Goal: Task Accomplishment & Management: Complete application form

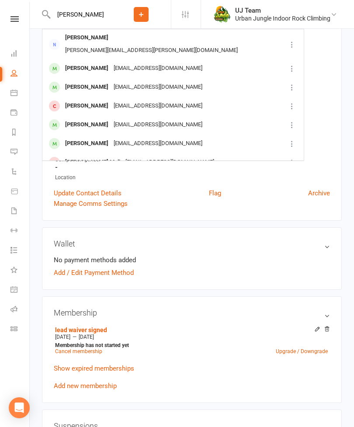
type input "[PERSON_NAME]"
click at [143, 81] on div "[EMAIL_ADDRESS][DOMAIN_NAME]" at bounding box center [158, 87] width 94 height 13
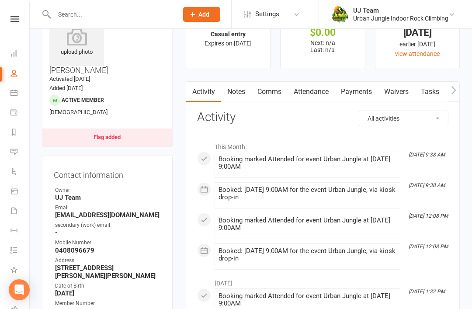
scroll to position [29, 0]
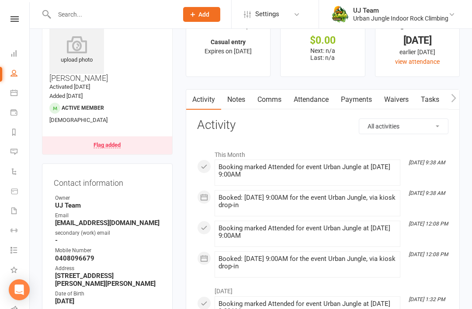
click at [354, 97] on link "Waivers" at bounding box center [396, 100] width 37 height 20
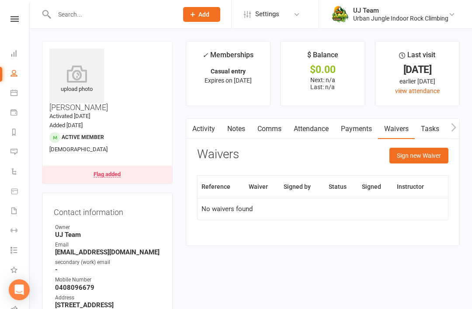
click at [115, 8] on input "text" at bounding box center [112, 14] width 120 height 12
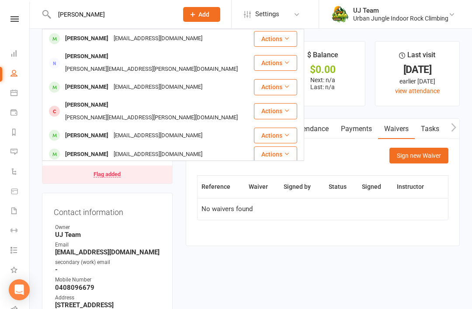
type input "[PERSON_NAME]"
click at [154, 43] on div "[PERSON_NAME] [PERSON_NAME][EMAIL_ADDRESS][DOMAIN_NAME]" at bounding box center [148, 39] width 210 height 18
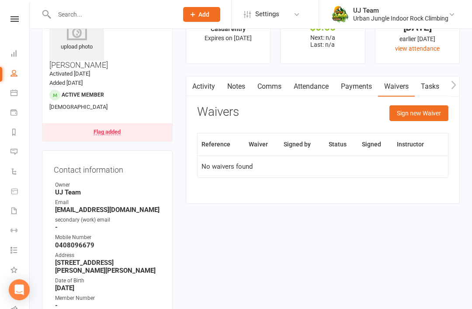
scroll to position [43, 0]
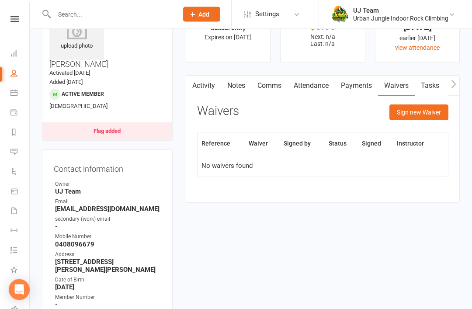
click at [109, 129] on div "Flag added" at bounding box center [107, 132] width 27 height 6
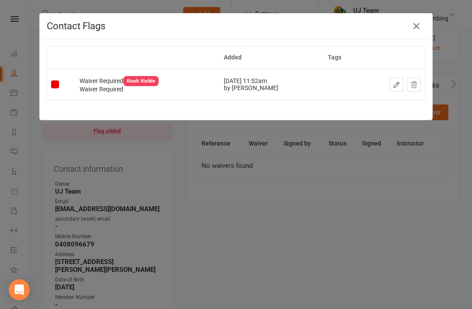
click at [354, 22] on icon "button" at bounding box center [416, 26] width 10 height 10
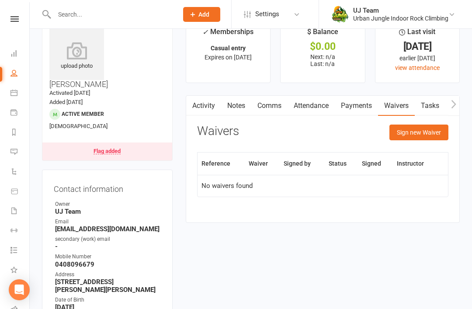
scroll to position [23, 0]
click at [354, 131] on button "Sign new Waiver" at bounding box center [419, 133] width 59 height 16
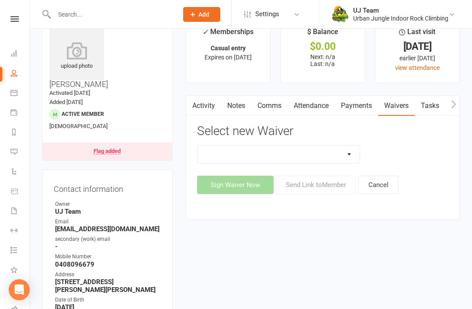
click at [348, 150] on select "Assumption Of Risk & Lead Climbing Rules Membership Agreement - FIXED/FLEXI - I…" at bounding box center [279, 154] width 163 height 17
select select "3960"
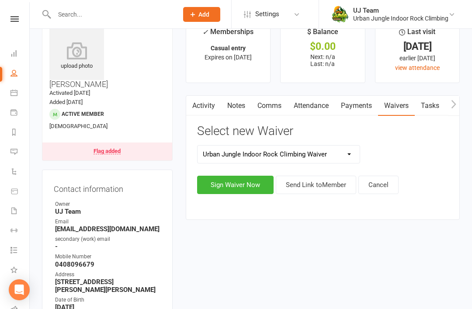
click at [248, 182] on button "Sign Waiver Now" at bounding box center [235, 185] width 77 height 18
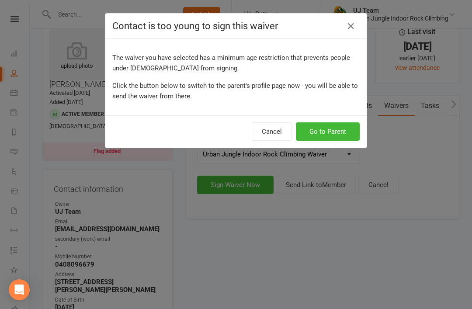
click at [335, 134] on button "Go to Parent" at bounding box center [328, 131] width 64 height 18
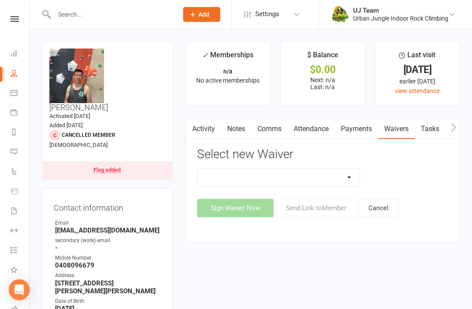
click at [342, 181] on select "Assumption Of Risk & Lead Climbing Rules Membership Agreement - FIXED/FLEXI - I…" at bounding box center [279, 177] width 163 height 17
select select "3960"
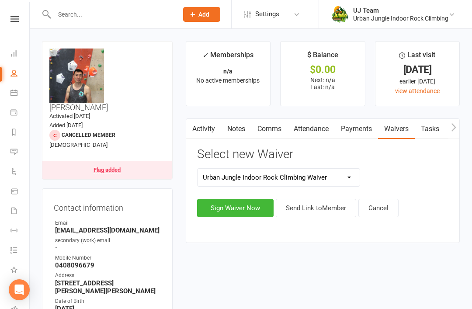
click at [259, 205] on button "Sign Waiver Now" at bounding box center [235, 208] width 77 height 18
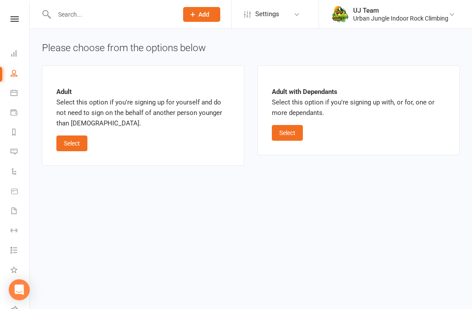
click at [291, 137] on button "Select" at bounding box center [287, 133] width 31 height 16
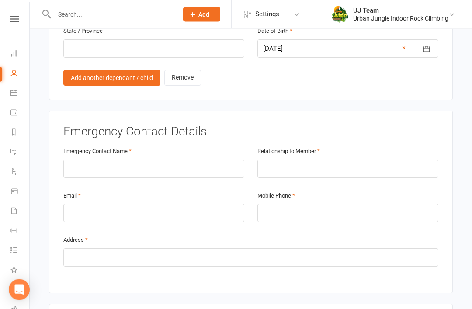
scroll to position [767, 0]
click at [184, 160] on input "text" at bounding box center [153, 169] width 181 height 18
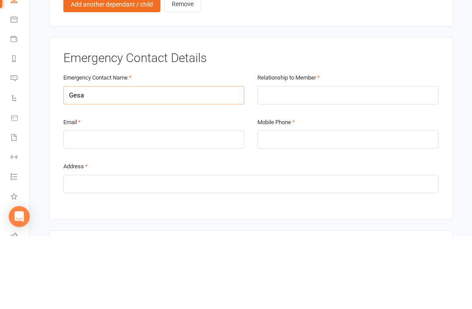
type input "Gesa"
click at [323, 160] on input "text" at bounding box center [347, 169] width 181 height 18
type input "Parent"
click at [189, 204] on input "email" at bounding box center [153, 213] width 181 height 18
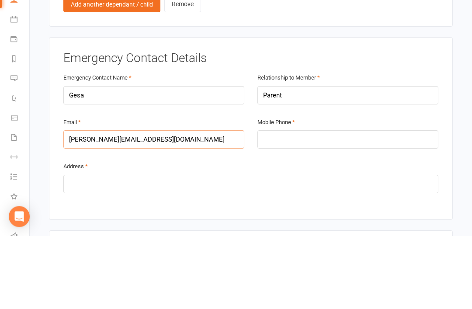
type input "[PERSON_NAME][EMAIL_ADDRESS][DOMAIN_NAME]"
click at [310, 204] on input "tel" at bounding box center [347, 213] width 181 height 18
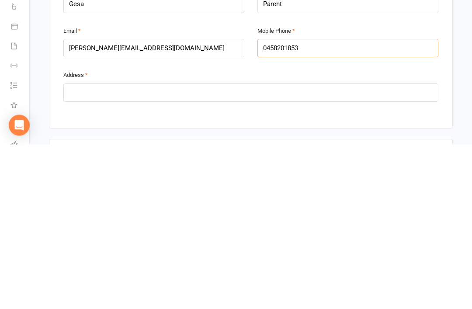
type input "0458201853"
click at [301, 248] on input "text" at bounding box center [250, 257] width 375 height 18
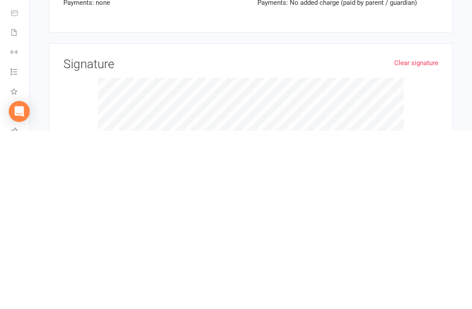
scroll to position [1219, 0]
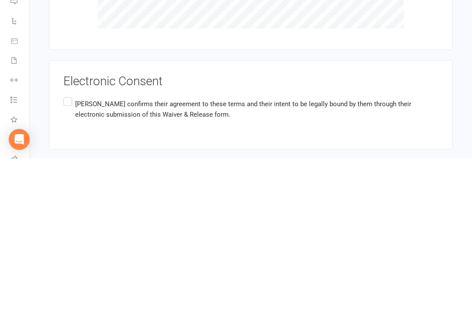
type input "[STREET_ADDRESS][PERSON_NAME]"
click at [68, 246] on label "[PERSON_NAME] confirms their agreement to these terms and their intent to be le…" at bounding box center [250, 260] width 375 height 28
click at [68, 246] on input "[PERSON_NAME] confirms their agreement to these terms and their intent to be le…" at bounding box center [66, 246] width 6 height 0
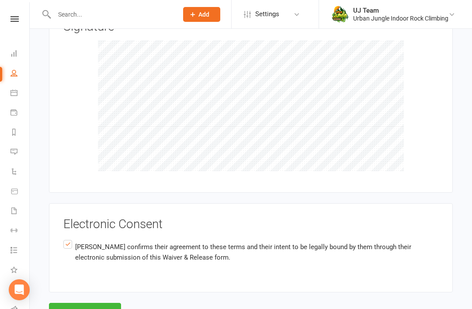
click at [90, 303] on button "Agree & Submit" at bounding box center [85, 312] width 72 height 18
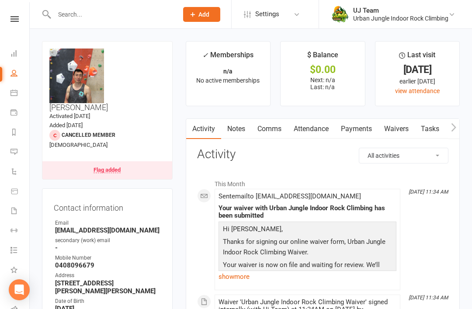
click at [354, 127] on link "Waivers" at bounding box center [396, 129] width 37 height 20
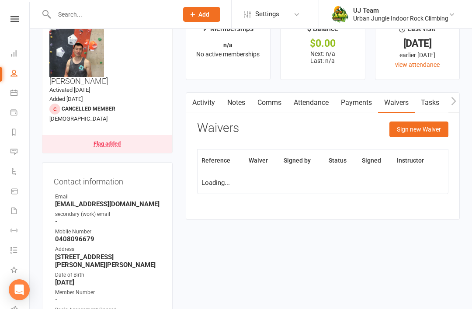
scroll to position [28, 0]
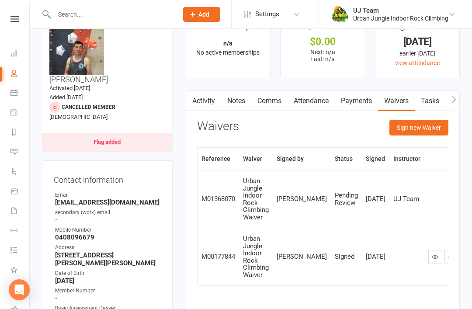
click at [354, 124] on button "Sign new Waiver" at bounding box center [419, 128] width 59 height 16
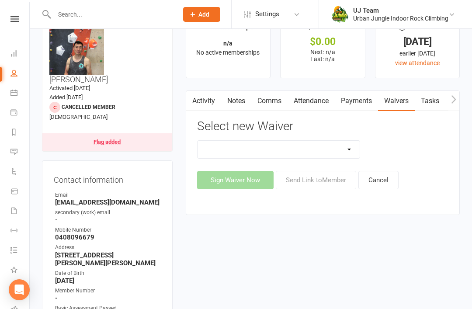
click at [351, 152] on select "Assumption Of Risk & Lead Climbing Rules Membership Agreement - FIXED/FLEXI - I…" at bounding box center [279, 149] width 163 height 17
select select "4195"
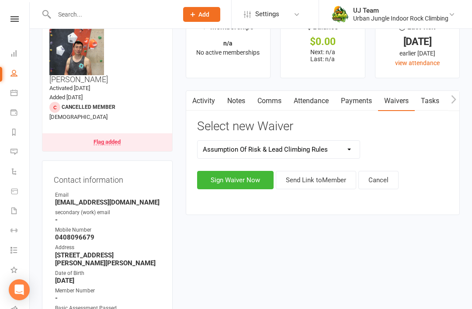
click at [242, 178] on button "Sign Waiver Now" at bounding box center [235, 180] width 77 height 18
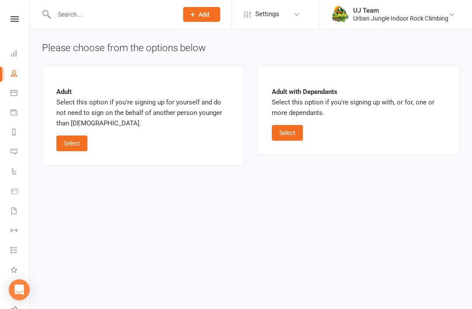
click at [287, 139] on button "Select" at bounding box center [287, 133] width 31 height 16
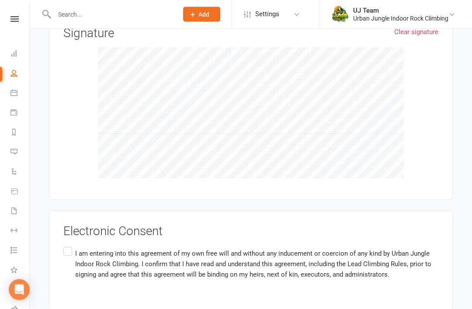
scroll to position [1400, 0]
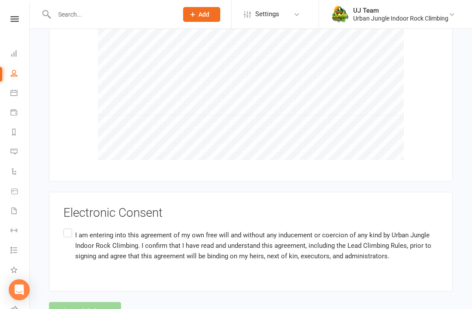
click at [69, 227] on label "I am entering into this agreement of my own free will and without any inducemen…" at bounding box center [250, 246] width 375 height 38
click at [69, 227] on input "I am entering into this agreement of my own free will and without any inducemen…" at bounding box center [66, 227] width 6 height 0
click at [88, 302] on button "Agree & Submit" at bounding box center [85, 311] width 72 height 18
